Goal: Task Accomplishment & Management: Manage account settings

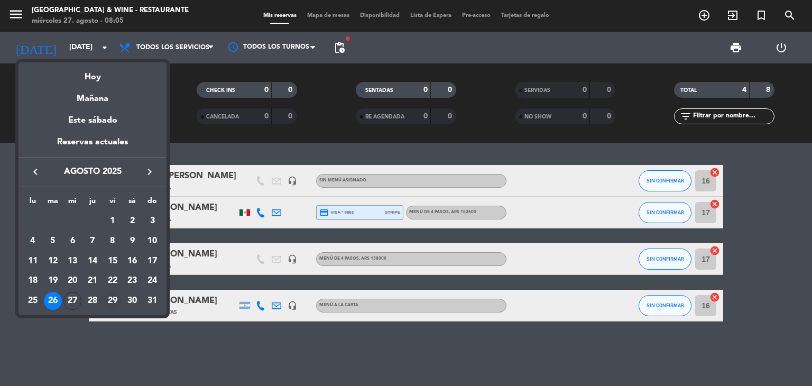
click at [115, 296] on div "29" at bounding box center [113, 301] width 18 height 18
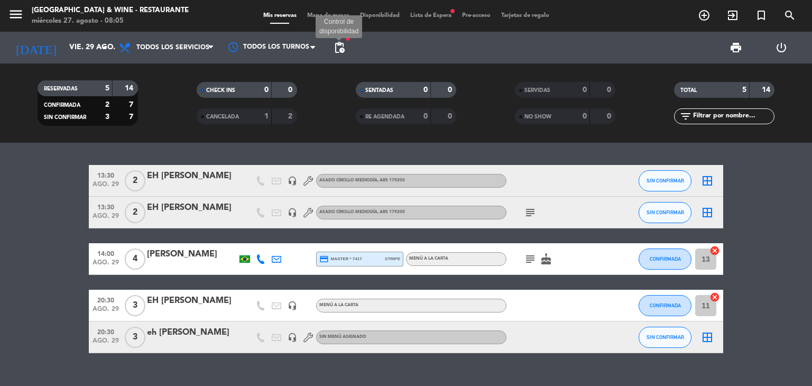
click at [343, 50] on span "pending_actions" at bounding box center [339, 47] width 13 height 13
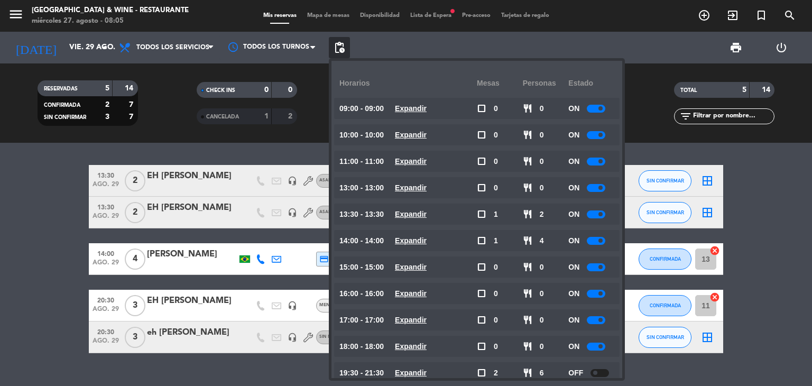
click at [602, 189] on span at bounding box center [600, 188] width 4 height 4
click at [598, 212] on div at bounding box center [596, 214] width 19 height 8
click at [597, 215] on div at bounding box center [596, 214] width 19 height 8
click at [596, 237] on div at bounding box center [596, 241] width 19 height 8
click at [593, 239] on div at bounding box center [596, 241] width 19 height 8
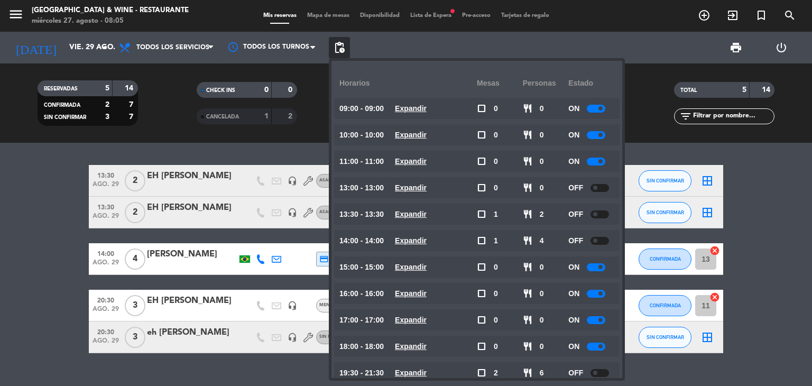
click at [44, 201] on bookings-row "13:30 [DATE] 2 EH [PERSON_NAME] headset_mic ASADO CRIOLLO MEDIODÍA , ARS 179200…" at bounding box center [406, 259] width 812 height 188
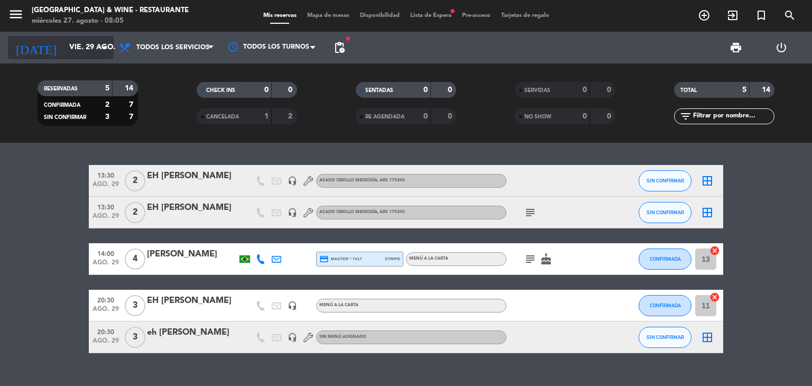
click at [98, 50] on icon "arrow_drop_down" at bounding box center [104, 47] width 13 height 13
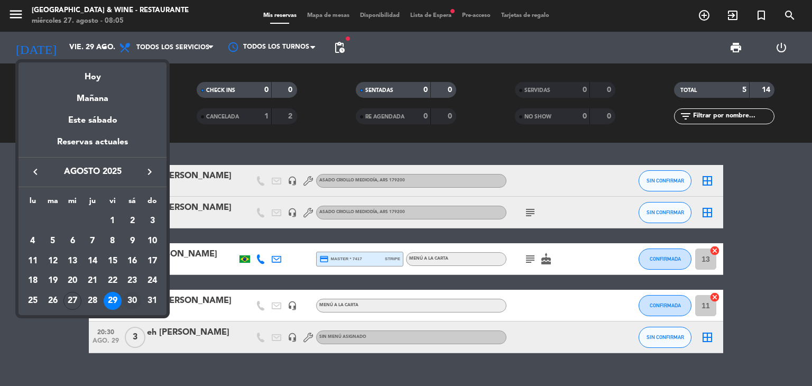
click at [135, 300] on div "30" at bounding box center [132, 301] width 18 height 18
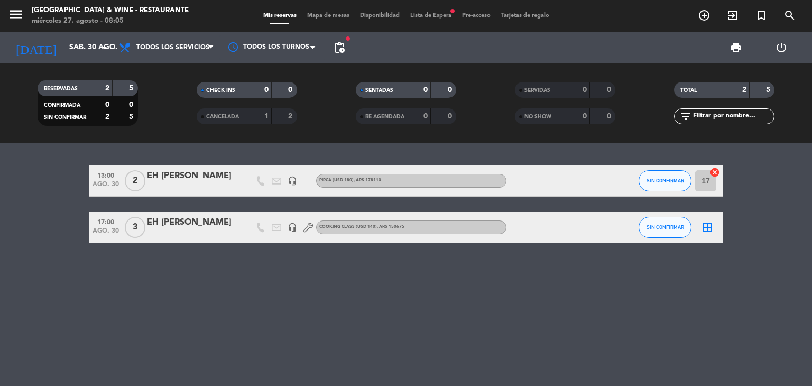
click at [345, 53] on span "pending_actions" at bounding box center [339, 47] width 13 height 13
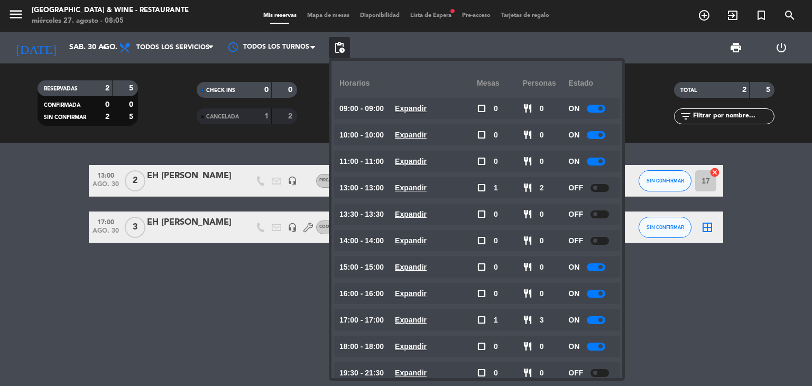
click at [127, 357] on div "13:00 [DATE] 2 EH [PERSON_NAME] headset_mic PIRCA (USD 180) , ARS 178110 SIN CO…" at bounding box center [406, 264] width 812 height 243
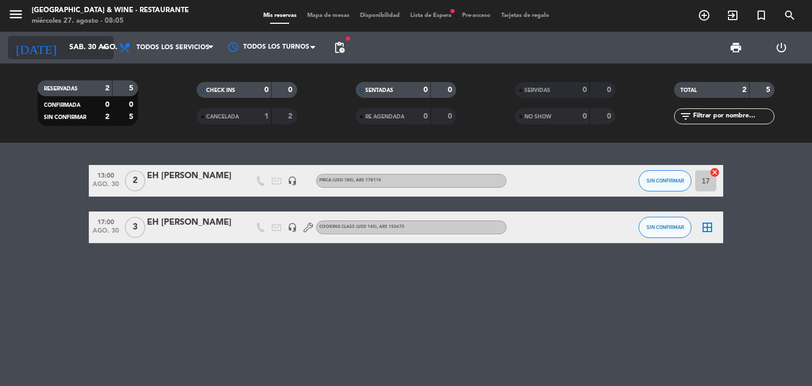
click at [85, 51] on input "sáb. 30 ago." at bounding box center [114, 47] width 100 height 19
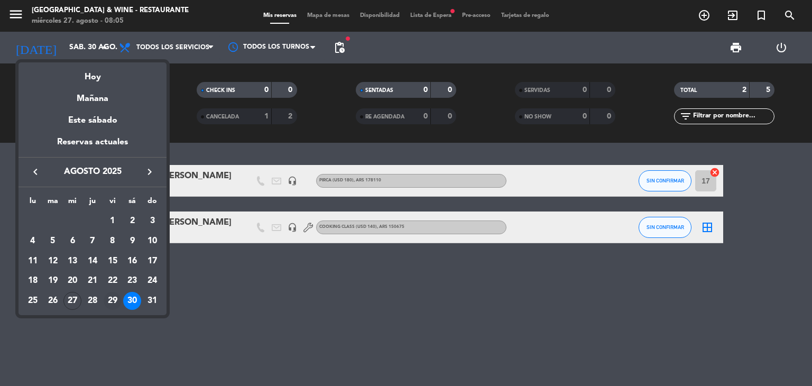
click at [114, 303] on div "29" at bounding box center [113, 301] width 18 height 18
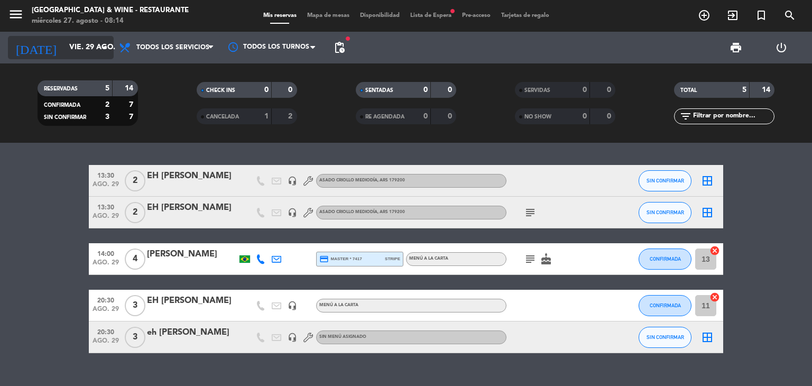
click at [105, 47] on icon "arrow_drop_down" at bounding box center [104, 47] width 13 height 13
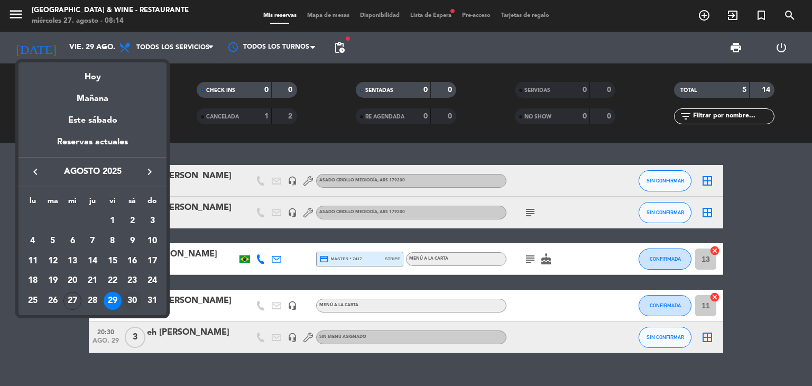
click at [133, 298] on div "30" at bounding box center [132, 301] width 18 height 18
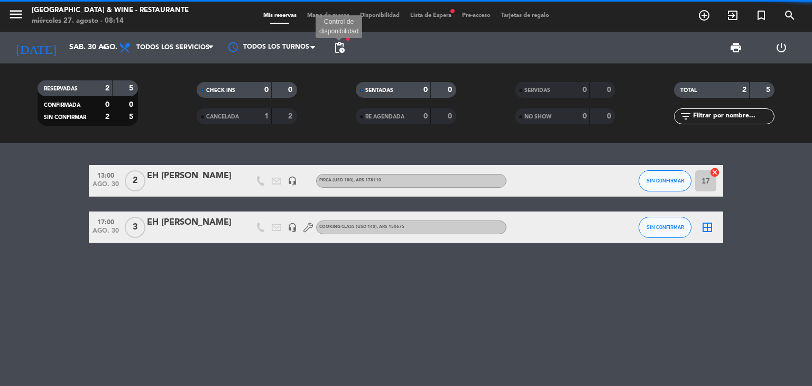
click at [345, 49] on span "pending_actions" at bounding box center [339, 47] width 13 height 13
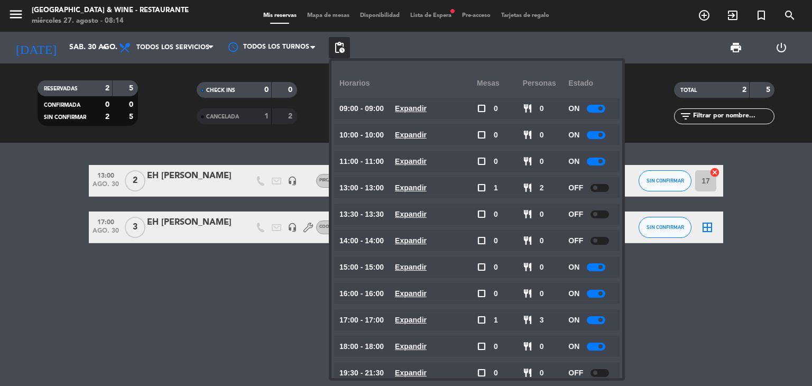
click at [215, 339] on div "13:00 [DATE] 2 EH [PERSON_NAME] headset_mic PIRCA (USD 180) , ARS 178110 SIN CO…" at bounding box center [406, 264] width 812 height 243
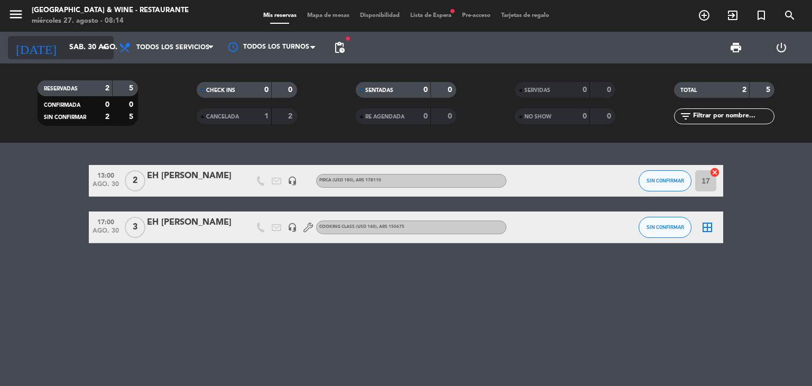
click at [64, 56] on input "sáb. 30 ago." at bounding box center [114, 47] width 100 height 19
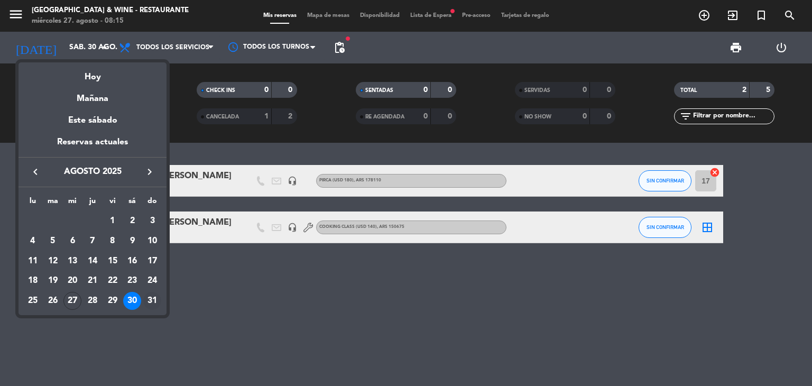
click at [153, 299] on div "31" at bounding box center [152, 301] width 18 height 18
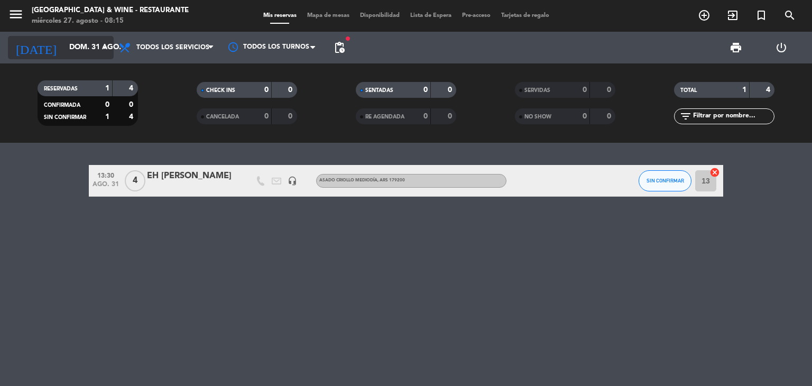
click at [68, 55] on input "dom. 31 ago." at bounding box center [114, 47] width 100 height 19
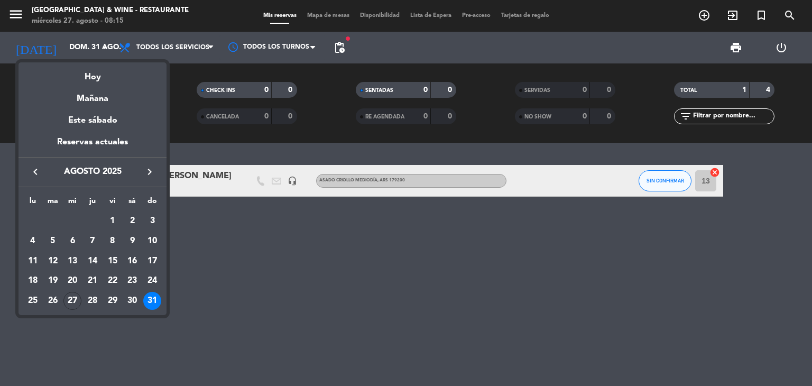
click at [354, 256] on div at bounding box center [406, 193] width 812 height 386
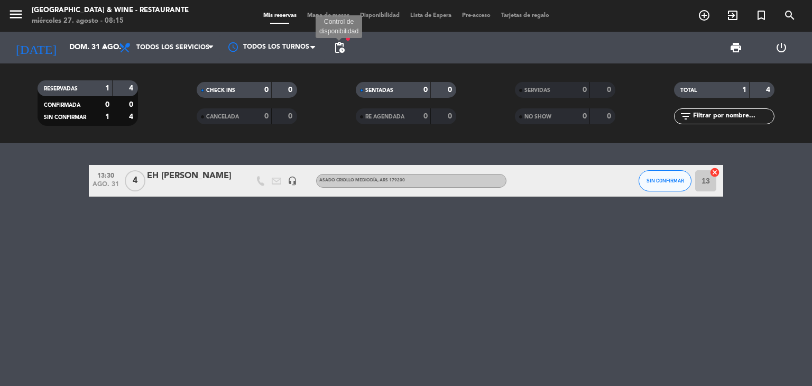
click at [339, 51] on span "pending_actions" at bounding box center [339, 47] width 13 height 13
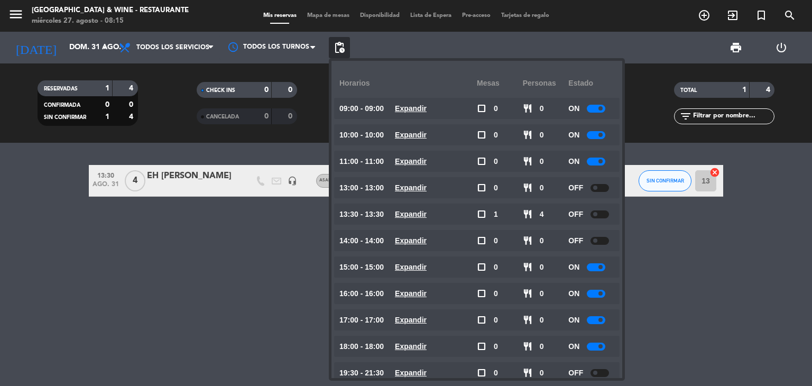
click at [222, 328] on div "13:30 [DATE] 4 EH [PERSON_NAME] headset_mic ASADO CRIOLLO MEDIODÍA , ARS 179200…" at bounding box center [406, 264] width 812 height 243
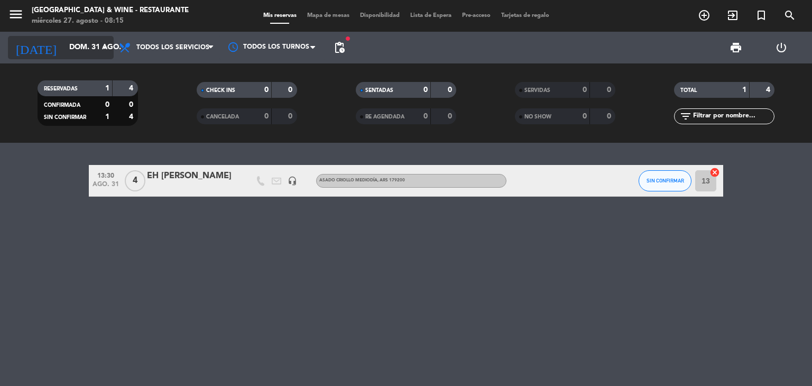
click at [78, 54] on input "dom. 31 ago." at bounding box center [114, 47] width 100 height 19
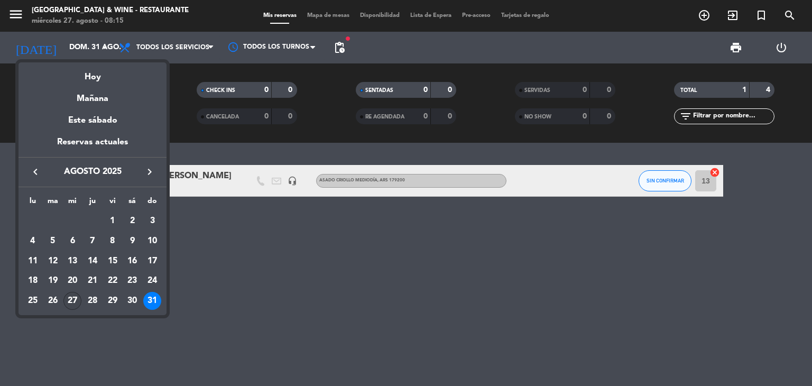
click at [76, 302] on div "27" at bounding box center [72, 301] width 18 height 18
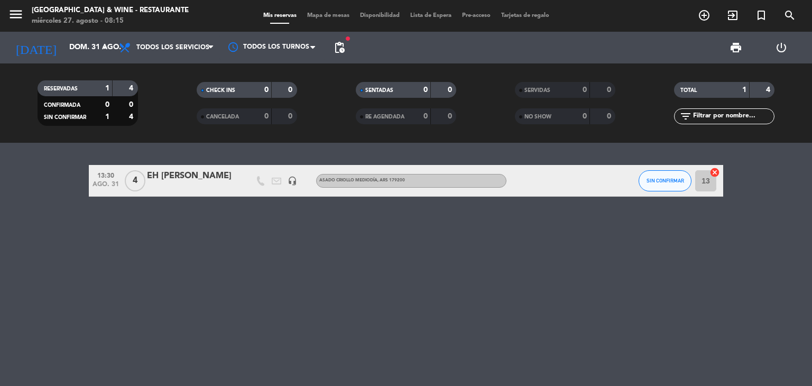
type input "mié. 27 ago."
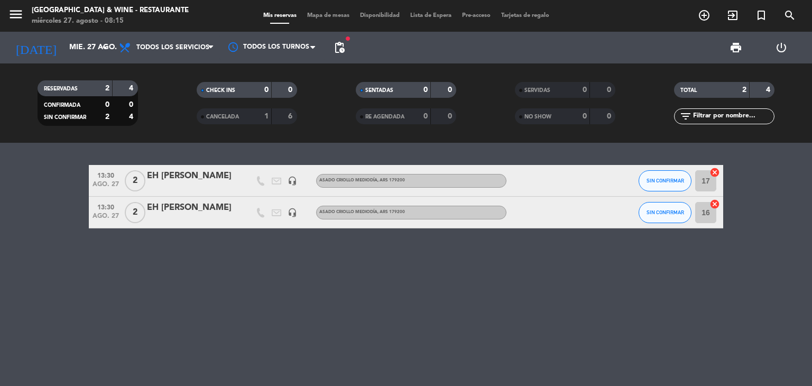
click at [344, 50] on span "pending_actions" at bounding box center [339, 47] width 13 height 13
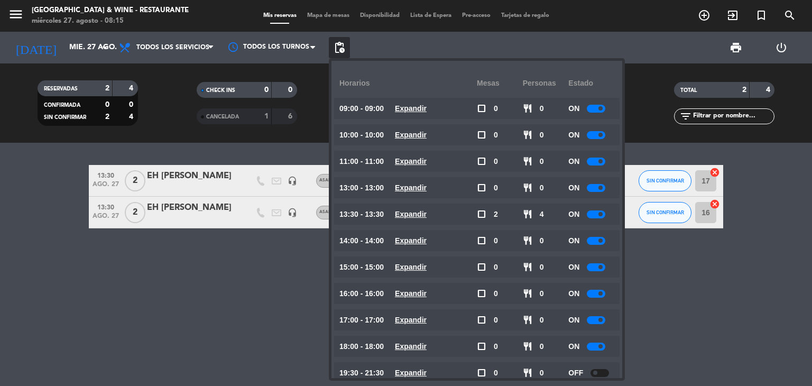
click at [601, 192] on div "ON" at bounding box center [591, 187] width 46 height 21
click at [596, 187] on div at bounding box center [596, 188] width 19 height 8
click at [597, 214] on div at bounding box center [596, 214] width 19 height 8
click at [597, 218] on div "ON" at bounding box center [591, 214] width 46 height 21
click at [596, 216] on div at bounding box center [596, 214] width 19 height 8
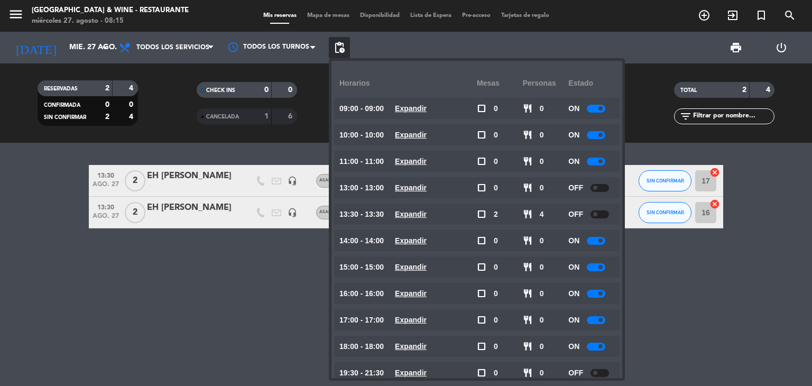
click at [596, 237] on div at bounding box center [596, 241] width 19 height 8
click at [592, 241] on div at bounding box center [596, 241] width 19 height 8
click at [594, 241] on div at bounding box center [596, 241] width 19 height 8
click at [205, 261] on div "13:30 [DATE] 2 EH [PERSON_NAME] headset_mic ASADO CRIOLLO MEDIODÍA , ARS 179200…" at bounding box center [406, 264] width 812 height 243
